Goal: Use online tool/utility: Utilize a website feature to perform a specific function

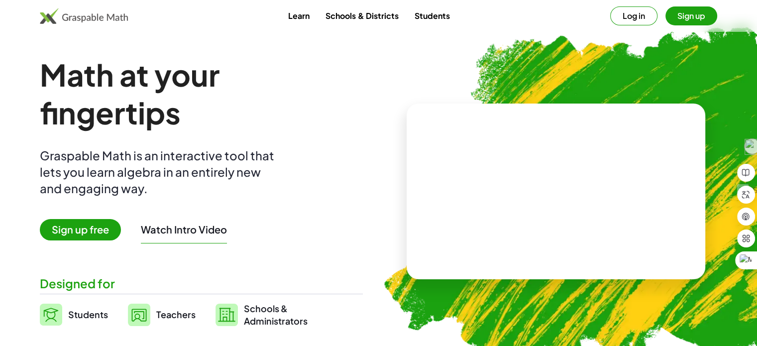
click at [81, 227] on span "Sign up free" at bounding box center [80, 229] width 81 height 21
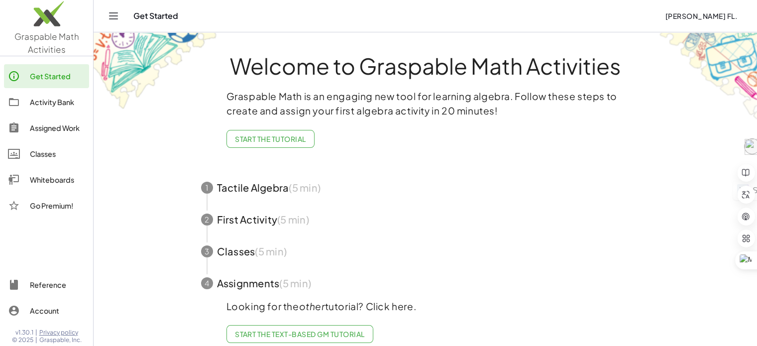
scroll to position [18, 0]
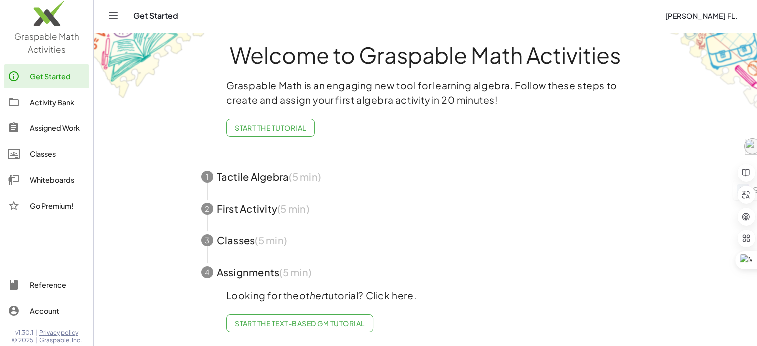
click at [43, 179] on div "Whiteboards" at bounding box center [57, 180] width 55 height 12
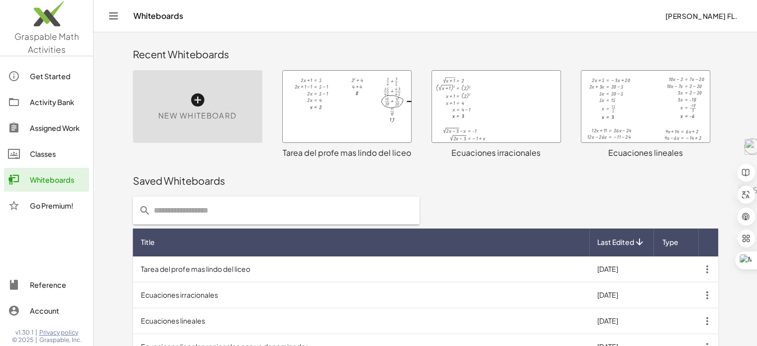
click at [321, 122] on div at bounding box center [347, 107] width 128 height 72
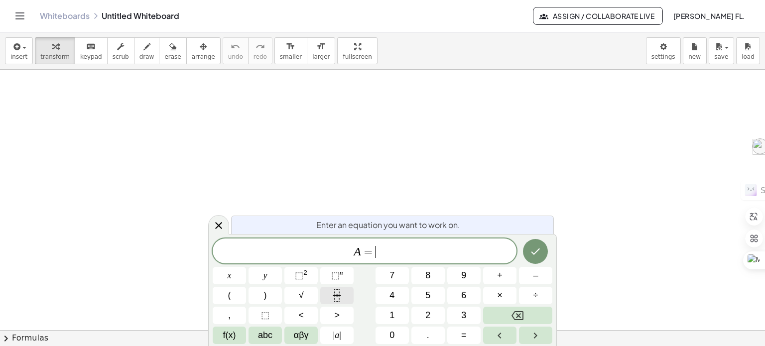
click at [339, 293] on icon "Fraction" at bounding box center [337, 295] width 12 height 12
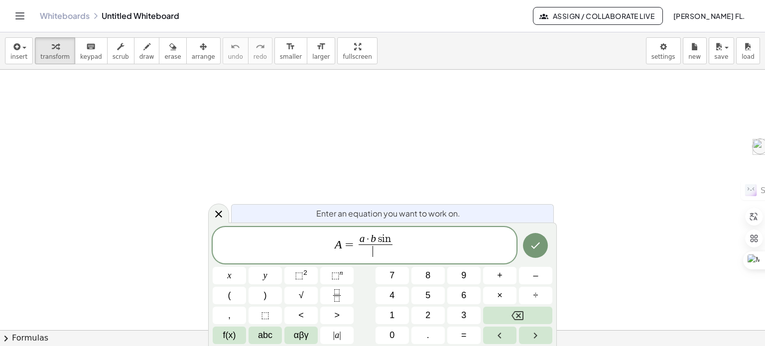
click at [391, 234] on span "a · b s i n" at bounding box center [375, 239] width 34 height 11
click at [304, 316] on button "<" at bounding box center [300, 315] width 33 height 17
click at [381, 250] on span "​" at bounding box center [374, 250] width 53 height 13
click at [540, 243] on icon "Done" at bounding box center [535, 245] width 12 height 12
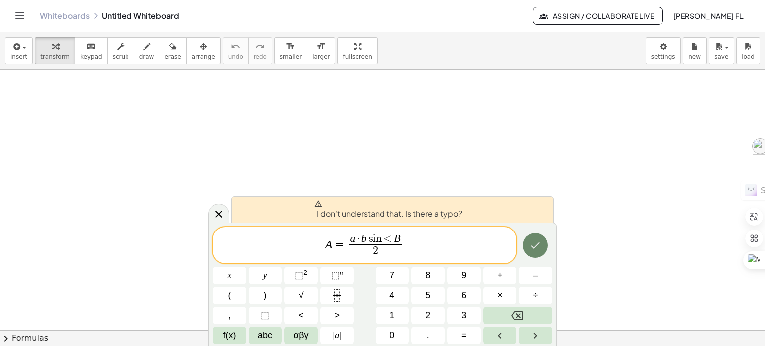
click at [542, 244] on button "Done" at bounding box center [535, 245] width 25 height 25
click at [390, 235] on span "<" at bounding box center [387, 239] width 13 height 11
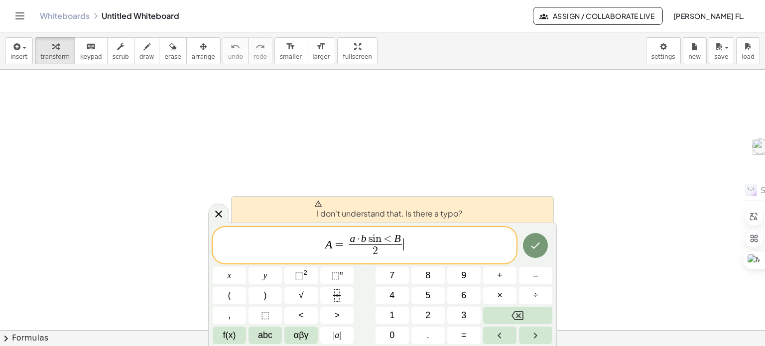
click at [417, 243] on span "A = a · b s i n < B 2 ​ ​" at bounding box center [365, 246] width 304 height 26
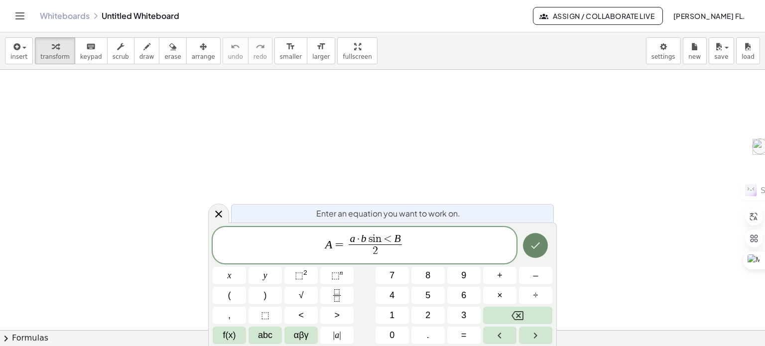
click at [536, 244] on icon "Done" at bounding box center [535, 245] width 12 height 12
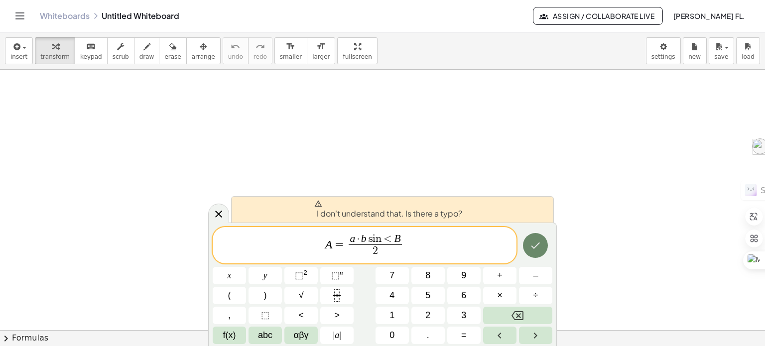
click at [534, 245] on icon "Done" at bounding box center [535, 245] width 12 height 12
click at [355, 236] on span "·" at bounding box center [358, 239] width 6 height 11
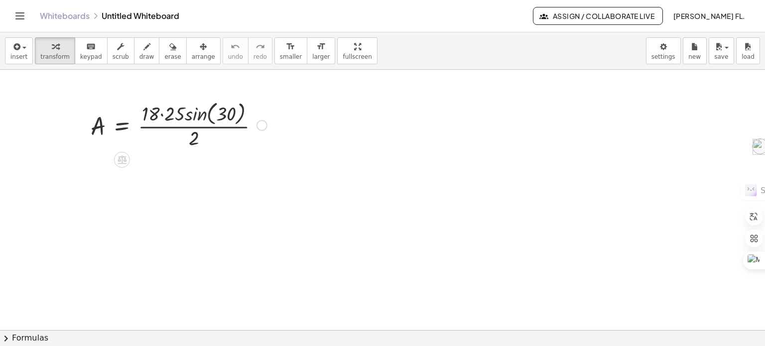
click at [211, 112] on div at bounding box center [179, 124] width 186 height 53
click at [217, 115] on div at bounding box center [179, 124] width 186 height 53
click at [207, 112] on div at bounding box center [179, 124] width 186 height 53
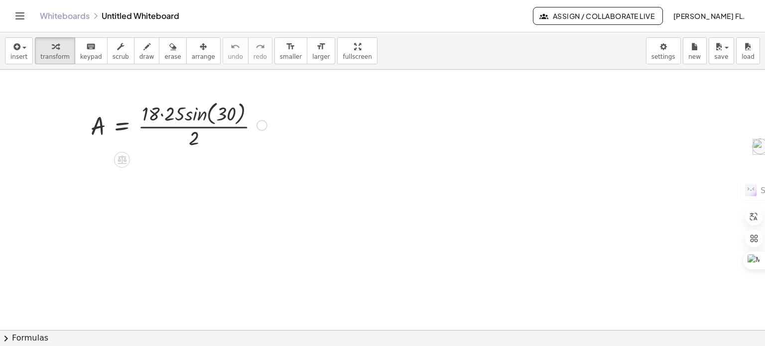
click at [207, 112] on div at bounding box center [179, 124] width 186 height 53
drag, startPoint x: 199, startPoint y: 115, endPoint x: 225, endPoint y: 115, distance: 25.4
click at [225, 115] on div at bounding box center [179, 124] width 186 height 53
click at [212, 119] on div at bounding box center [179, 124] width 186 height 53
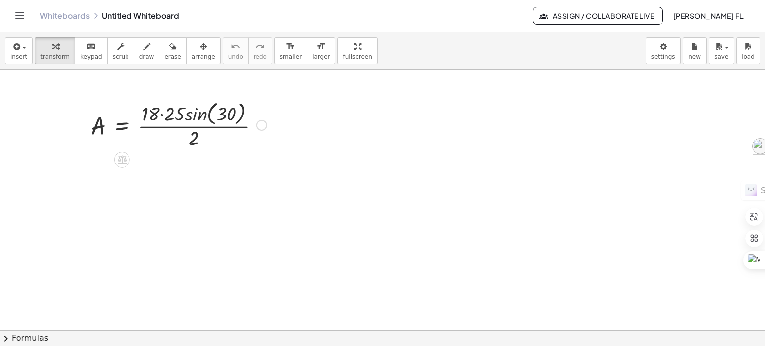
click at [161, 114] on div at bounding box center [179, 124] width 186 height 53
click at [161, 114] on div at bounding box center [172, 124] width 173 height 53
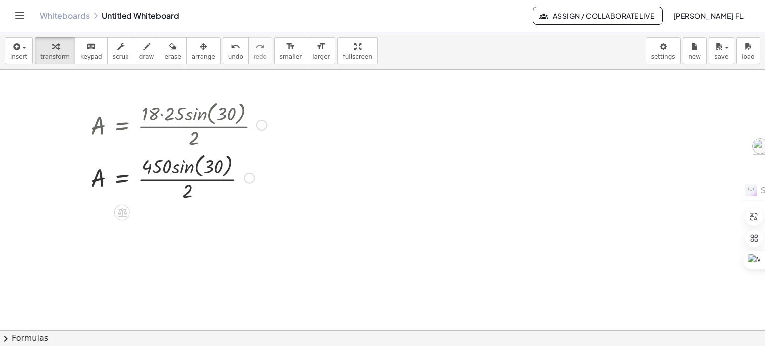
click at [212, 168] on div at bounding box center [179, 177] width 186 height 53
click at [212, 167] on div at bounding box center [179, 177] width 186 height 53
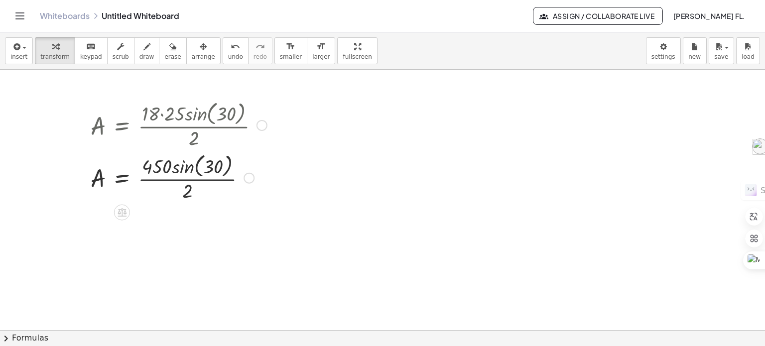
click at [194, 165] on div at bounding box center [179, 177] width 186 height 53
click at [189, 167] on div at bounding box center [179, 177] width 186 height 53
click at [189, 167] on div at bounding box center [179, 177] width 186 height 62
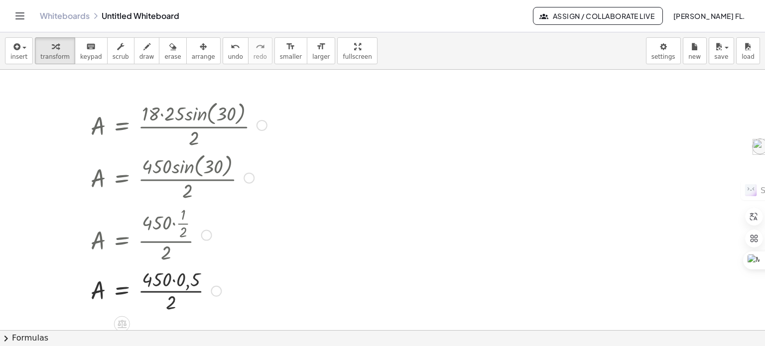
click at [171, 278] on div at bounding box center [179, 290] width 186 height 50
click at [172, 278] on div at bounding box center [179, 290] width 186 height 50
click at [173, 280] on div at bounding box center [179, 290] width 186 height 50
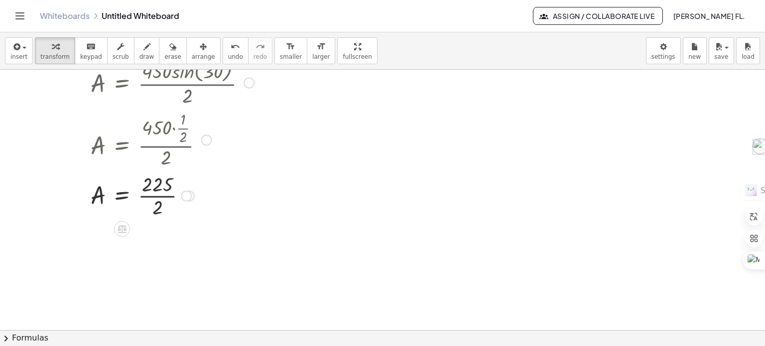
scroll to position [100, 0]
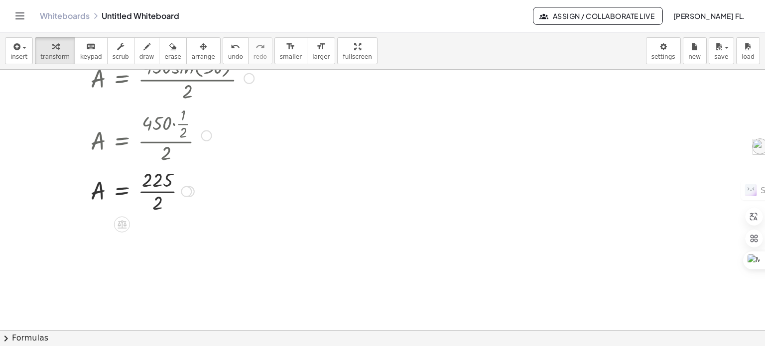
click at [151, 193] on div at bounding box center [179, 191] width 186 height 50
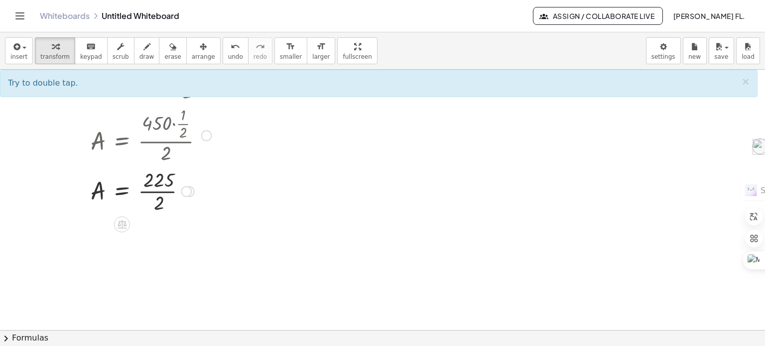
click at [151, 193] on div at bounding box center [179, 191] width 186 height 50
